Goal: Task Accomplishment & Management: Manage account settings

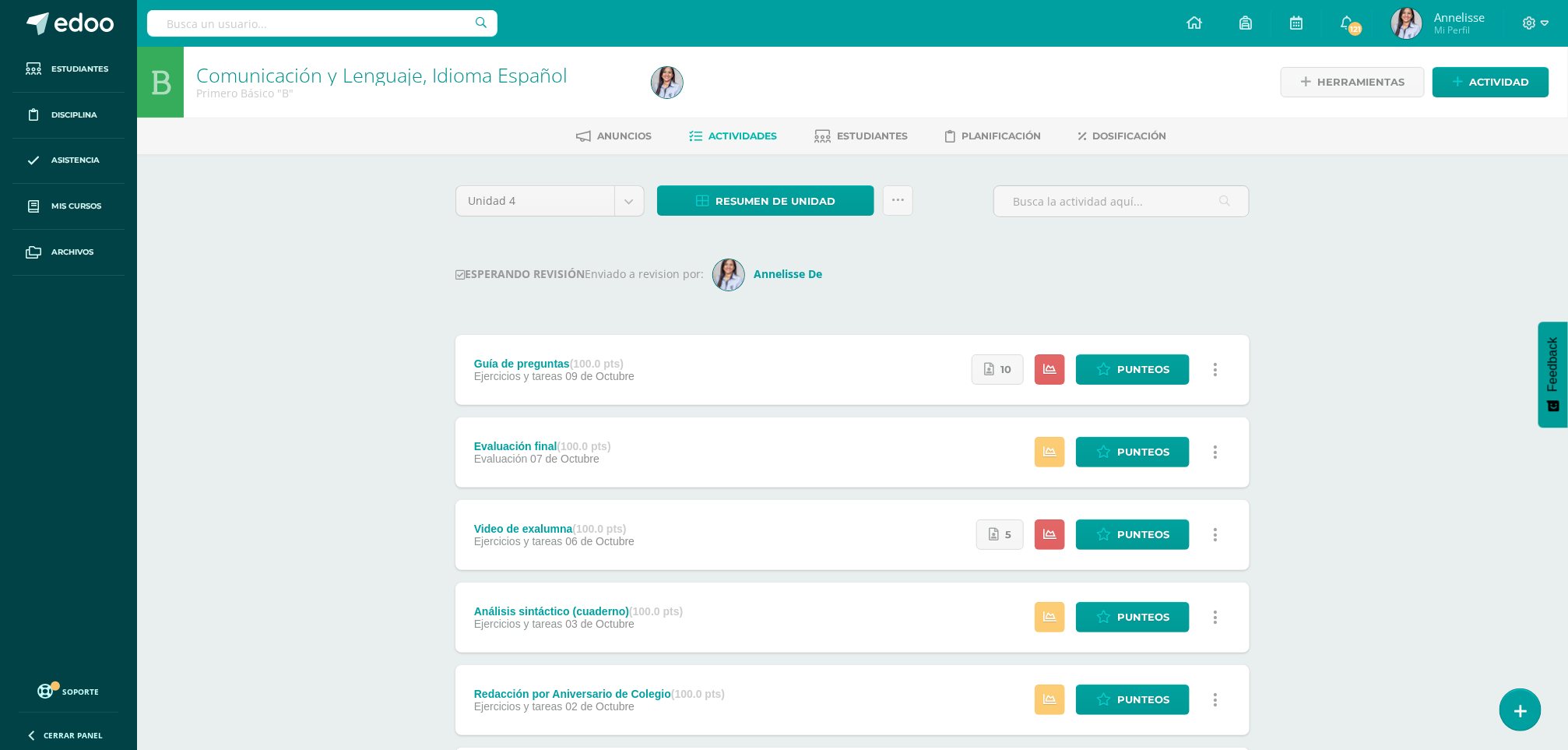
drag, startPoint x: 0, startPoint y: 0, endPoint x: 316, endPoint y: 252, distance: 404.2
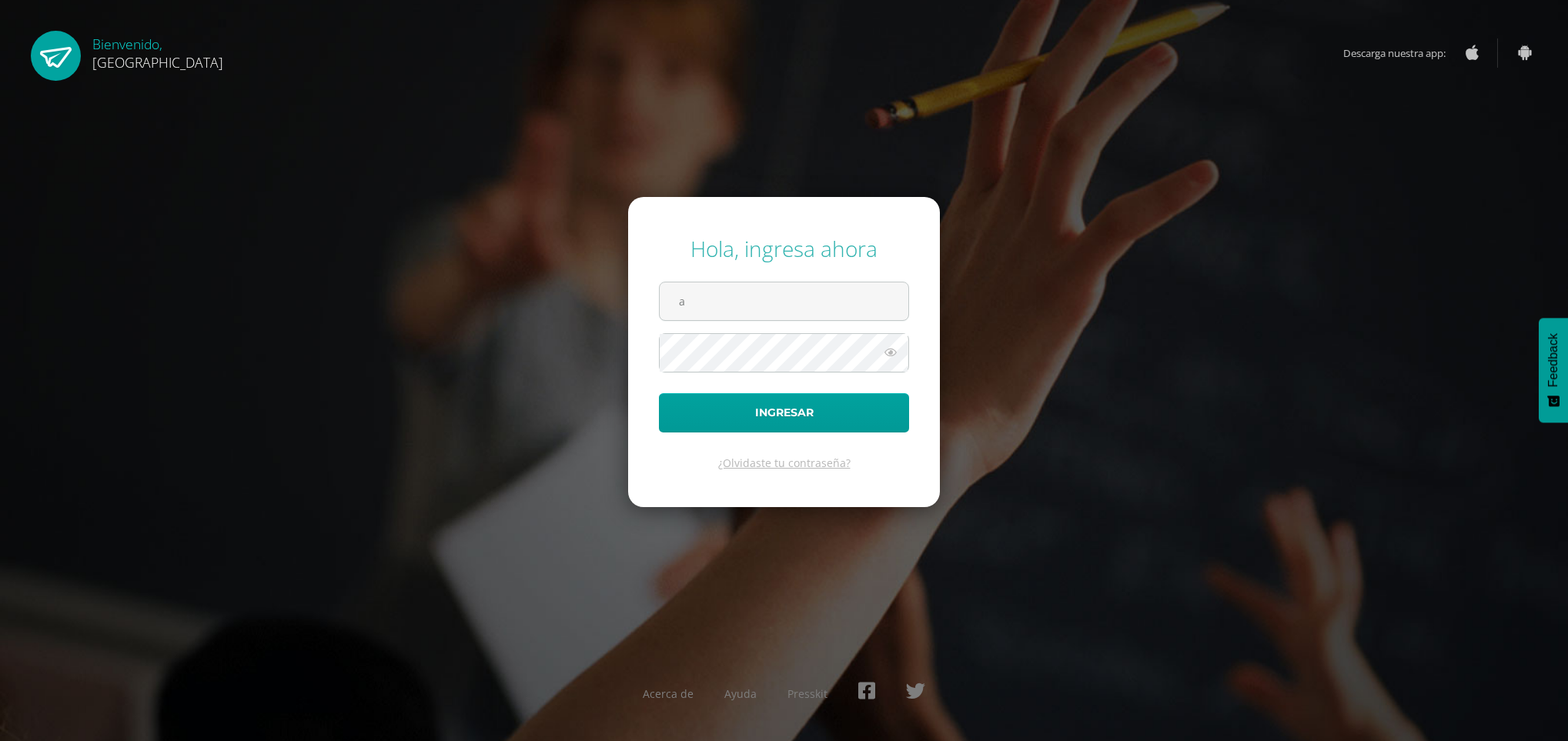
type input "[EMAIL_ADDRESS][PERSON_NAME][DOMAIN_NAME]"
click at [659, 393] on button "Ingresar" at bounding box center [784, 413] width 250 height 39
